Goal: Navigation & Orientation: Find specific page/section

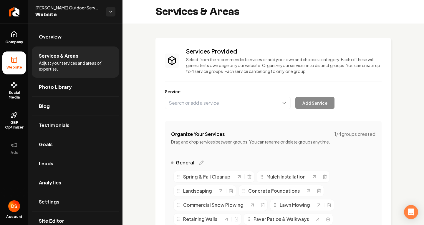
click at [214, 83] on div "Services Provided Select from the recommended services or add your own and choo…" at bounding box center [273, 164] width 217 height 235
click at [213, 82] on div "Services Provided Select from the recommended services or add your own and choo…" at bounding box center [273, 164] width 217 height 235
click at [22, 66] on span "Website" at bounding box center [14, 67] width 20 height 5
click at [7, 58] on li "Website" at bounding box center [14, 63] width 24 height 23
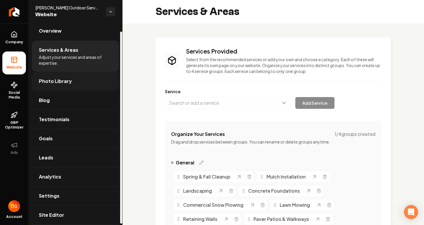
scroll to position [9, 0]
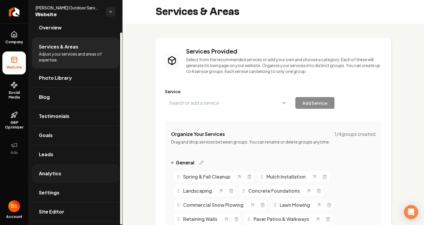
click at [85, 183] on link "Analytics" at bounding box center [75, 173] width 87 height 19
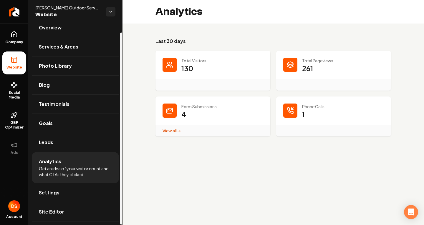
click at [180, 148] on div "Last 30 days Total Visitors 130 Total Pageviews 261 Form Submissions 4 View all…" at bounding box center [272, 87] width 301 height 127
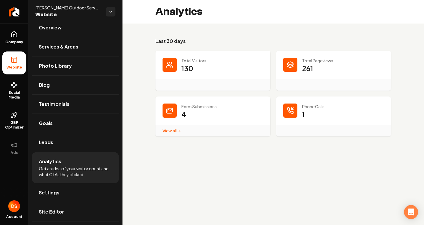
click at [175, 131] on link "View all → Form Submissions stats" at bounding box center [171, 130] width 18 height 5
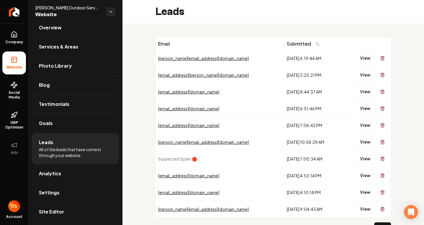
click at [186, 160] on span "Suspected Spam 🛑" at bounding box center [177, 158] width 39 height 5
click at [360, 156] on button "View" at bounding box center [365, 159] width 18 height 11
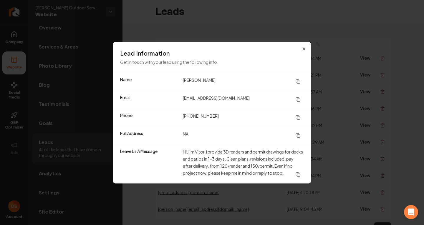
click at [310, 44] on div "Lead Information Get in touch with your lead using the following info." at bounding box center [212, 57] width 198 height 31
click at [305, 52] on div "Lead Information Get in touch with your lead using the following info." at bounding box center [212, 57] width 198 height 31
click at [301, 51] on h3 "Lead Information" at bounding box center [212, 53] width 184 height 8
click at [302, 49] on icon "button" at bounding box center [303, 49] width 5 height 5
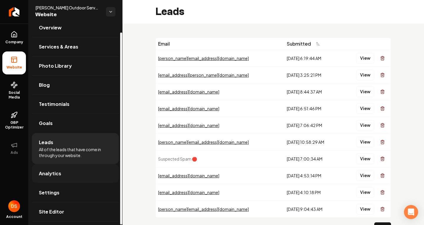
click at [92, 170] on link "Analytics" at bounding box center [75, 173] width 87 height 19
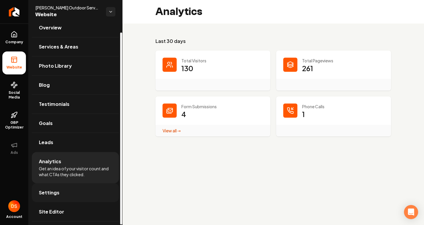
click at [91, 186] on link "Settings" at bounding box center [75, 192] width 87 height 19
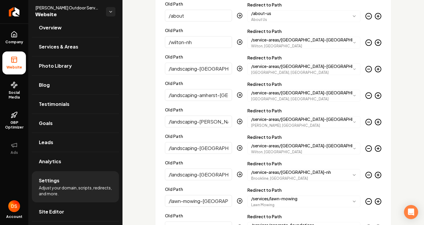
drag, startPoint x: 170, startPoint y: 96, endPoint x: 163, endPoint y: 97, distance: 7.1
click at [163, 97] on section "**********" at bounding box center [272, 156] width 235 height 491
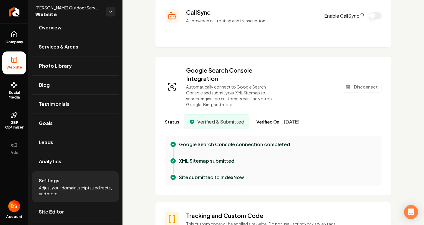
scroll to position [127, 0]
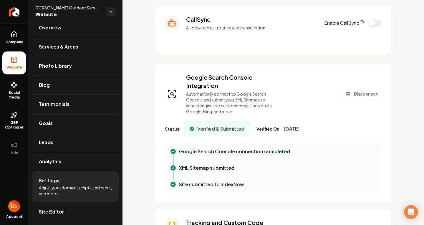
click at [285, 133] on div "Status: Verified & Submitted Verified On: May 26, 2025" at bounding box center [273, 129] width 217 height 15
click at [222, 131] on span "Verified & Submitted" at bounding box center [220, 128] width 47 height 7
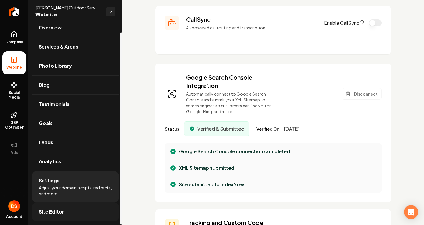
click at [68, 206] on link "Site Editor" at bounding box center [75, 211] width 87 height 19
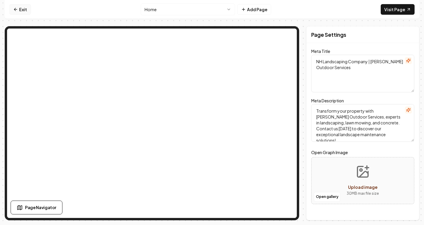
click at [15, 11] on icon at bounding box center [15, 9] width 5 height 5
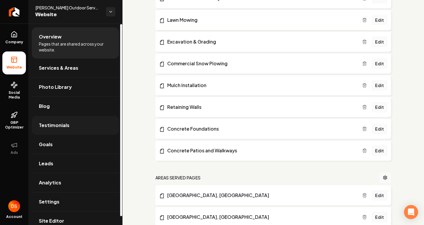
scroll to position [9, 0]
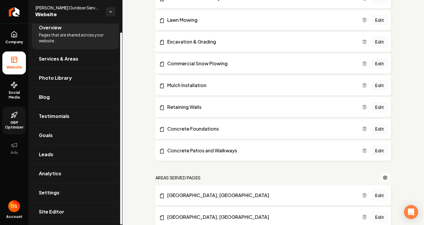
click at [13, 125] on span "GBP Optimizer" at bounding box center [14, 124] width 24 height 9
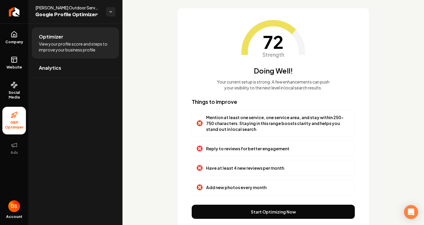
scroll to position [49, 0]
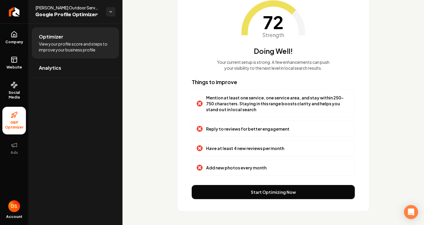
click at [258, 101] on p "Mention at least one service, one service area, and stay within 250-750 charact…" at bounding box center [278, 104] width 144 height 18
click at [166, 128] on div "72 Strength Doing Well! Your current setup is strong. A few enhancements can pu…" at bounding box center [272, 99] width 301 height 251
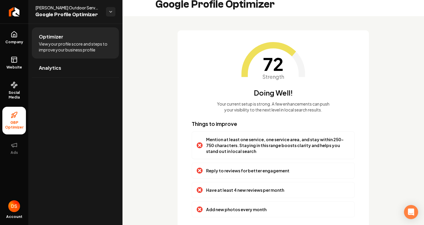
scroll to position [0, 0]
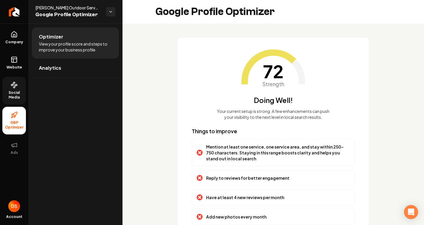
click at [14, 88] on icon at bounding box center [14, 85] width 7 height 7
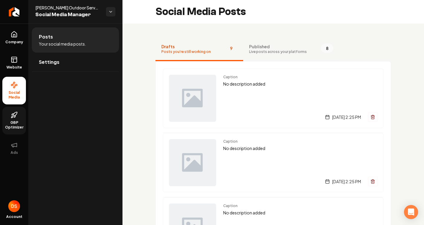
click at [283, 45] on span "Published" at bounding box center [278, 47] width 58 height 6
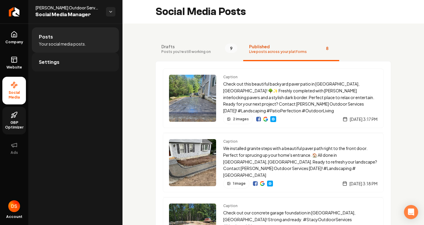
click at [74, 70] on link "Settings" at bounding box center [75, 62] width 87 height 19
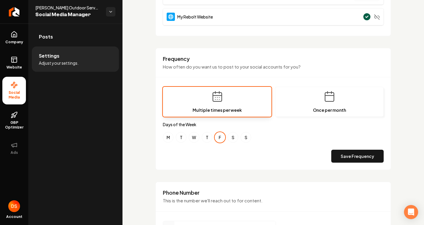
scroll to position [141, 0]
click at [11, 67] on span "Website" at bounding box center [14, 67] width 20 height 5
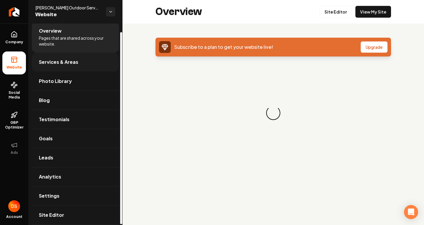
scroll to position [9, 0]
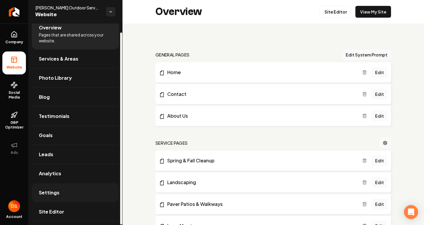
click at [77, 195] on link "Settings" at bounding box center [75, 192] width 87 height 19
